Goal: Task Accomplishment & Management: Use online tool/utility

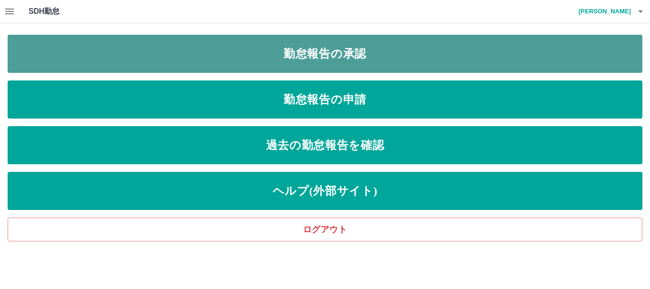
click at [239, 55] on link "勤怠報告の承認" at bounding box center [325, 54] width 634 height 38
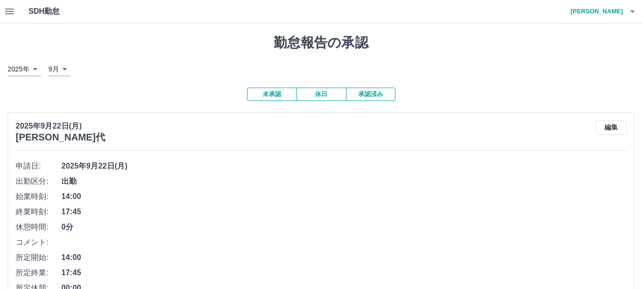
click at [8, 9] on icon "button" at bounding box center [9, 12] width 9 height 6
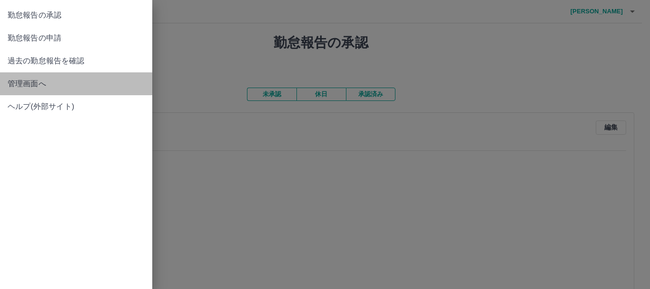
click at [53, 87] on span "管理画面へ" at bounding box center [76, 83] width 137 height 11
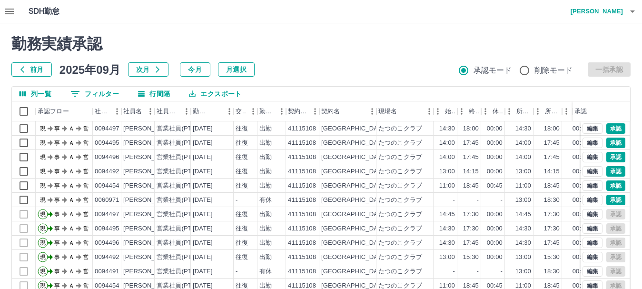
click at [8, 10] on icon "button" at bounding box center [9, 11] width 11 height 11
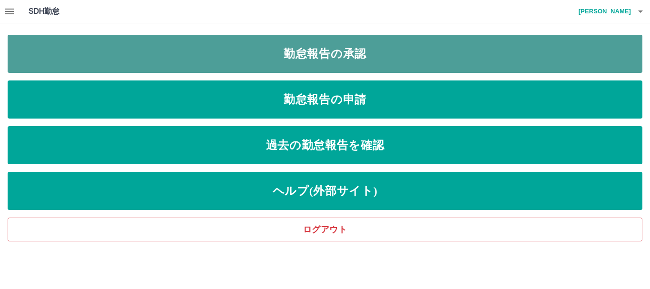
click at [129, 67] on link "勤怠報告の承認" at bounding box center [325, 54] width 634 height 38
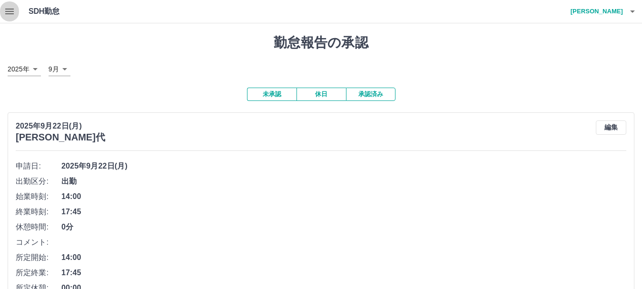
click at [3, 11] on button "button" at bounding box center [9, 11] width 19 height 23
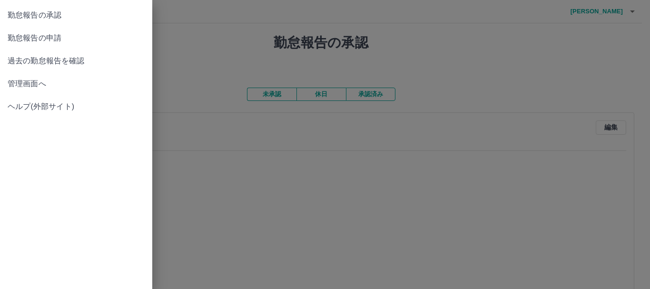
click at [49, 82] on span "管理画面へ" at bounding box center [76, 83] width 137 height 11
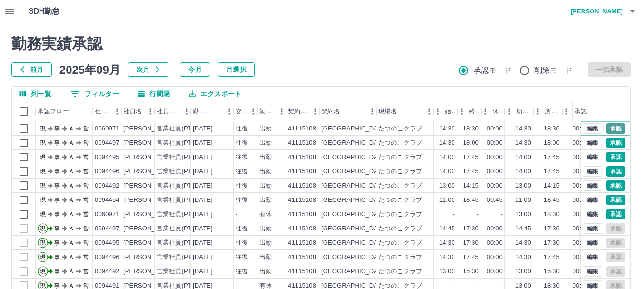
click at [606, 127] on button "承認" at bounding box center [615, 128] width 19 height 10
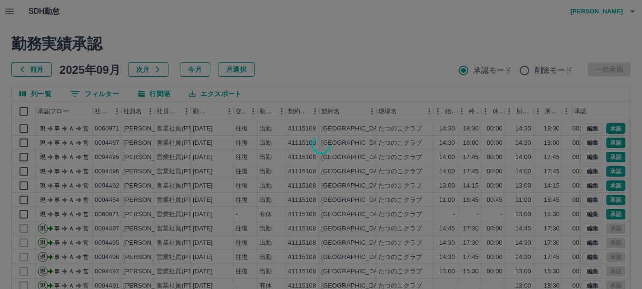
drag, startPoint x: 605, startPoint y: 142, endPoint x: 610, endPoint y: 159, distance: 17.3
click at [604, 142] on div at bounding box center [321, 144] width 642 height 289
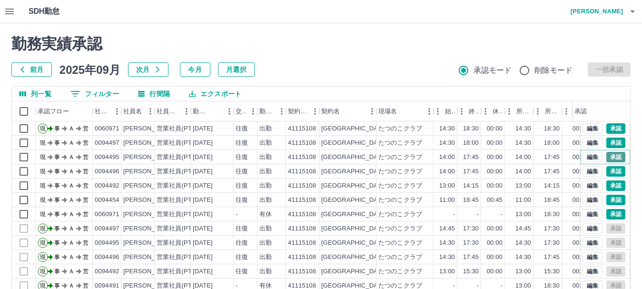
click at [606, 156] on button "承認" at bounding box center [615, 157] width 19 height 10
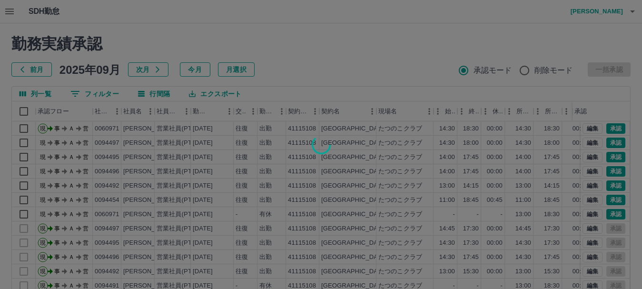
click at [607, 169] on div at bounding box center [321, 144] width 642 height 289
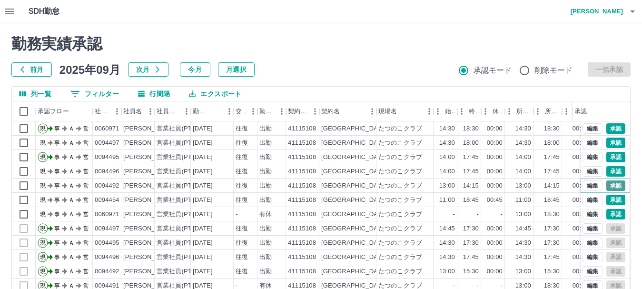
click at [606, 185] on button "承認" at bounding box center [615, 185] width 19 height 10
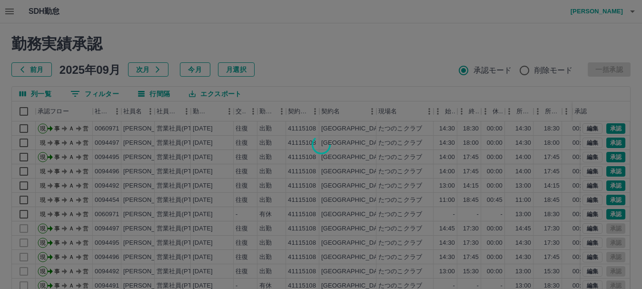
click at [607, 199] on div at bounding box center [321, 144] width 642 height 289
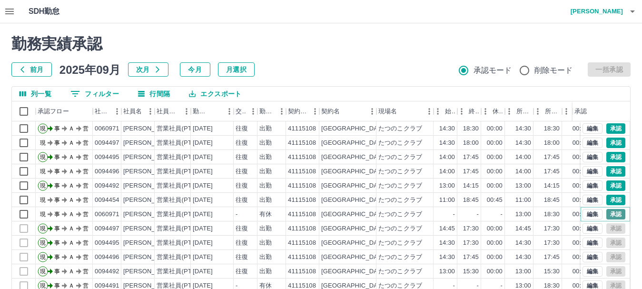
click at [606, 214] on button "承認" at bounding box center [615, 214] width 19 height 10
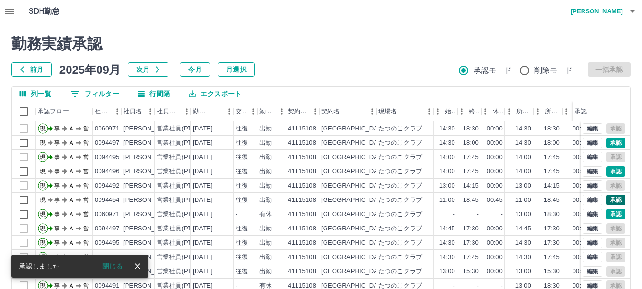
click at [606, 197] on button "承認" at bounding box center [615, 200] width 19 height 10
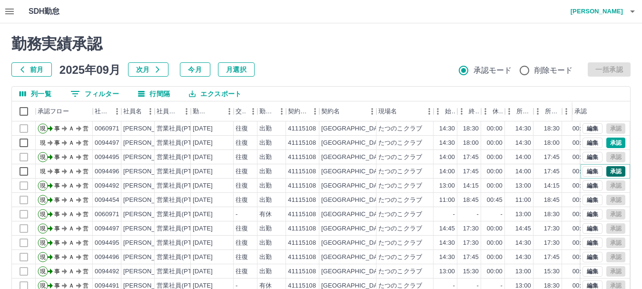
click at [606, 171] on button "承認" at bounding box center [615, 171] width 19 height 10
click at [606, 144] on button "承認" at bounding box center [615, 142] width 19 height 10
click at [610, 142] on button "承認" at bounding box center [615, 142] width 19 height 10
